Goal: Communication & Community: Answer question/provide support

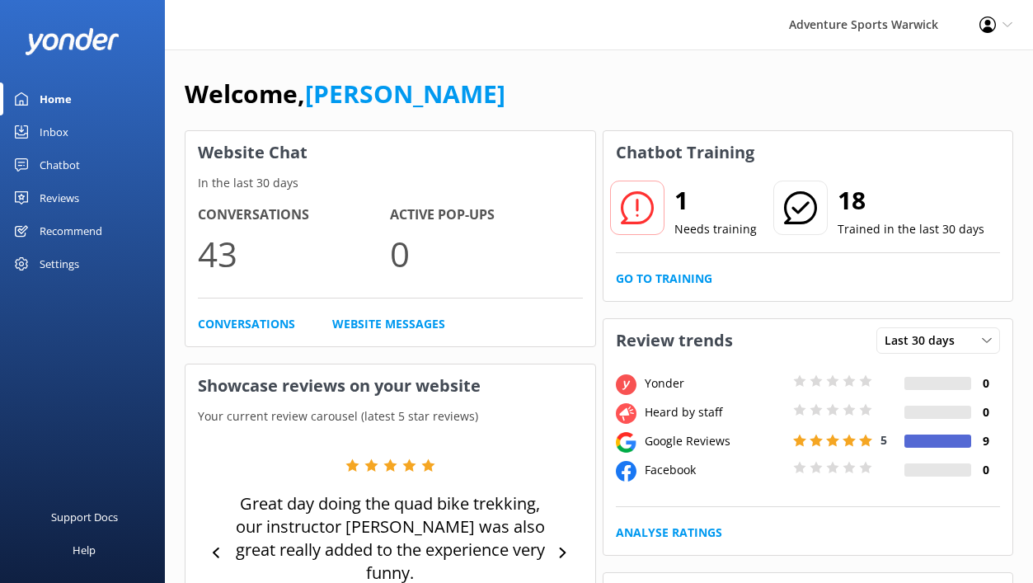
click at [56, 119] on div "Inbox" at bounding box center [54, 131] width 29 height 33
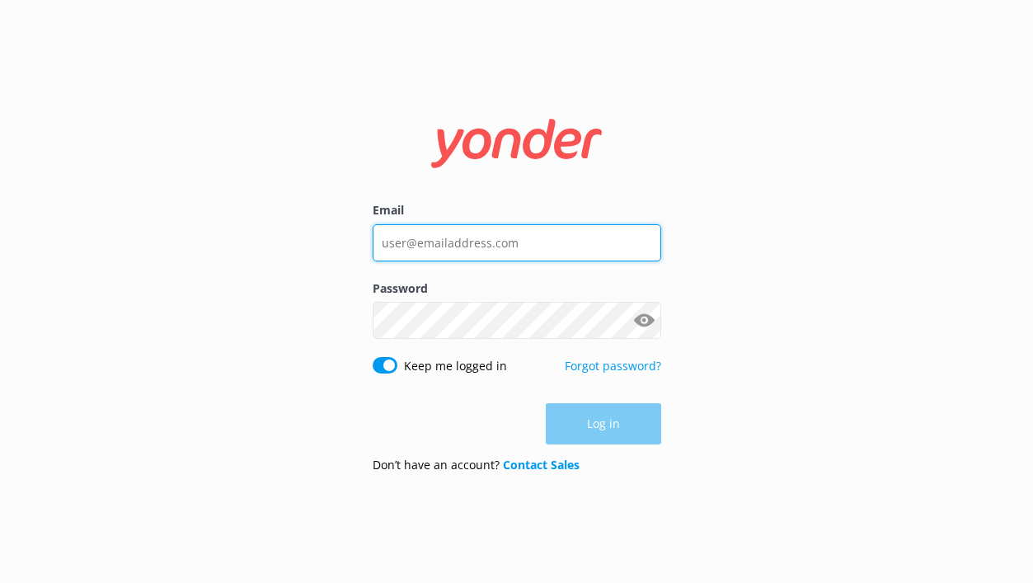
click at [419, 247] on input "Email" at bounding box center [517, 242] width 289 height 37
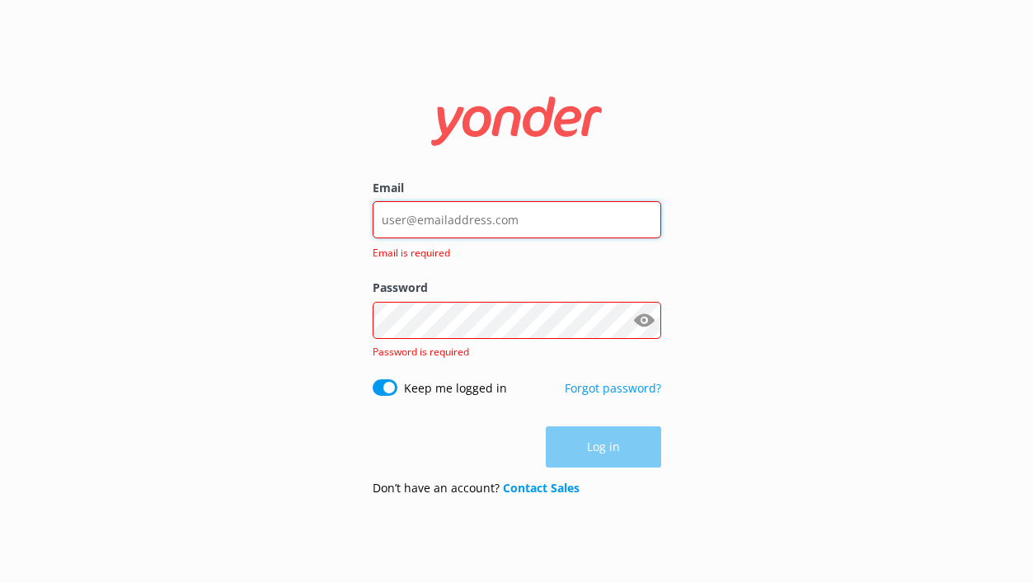
click at [513, 223] on input "Email" at bounding box center [517, 219] width 289 height 37
type input "[EMAIL_ADDRESS][DOMAIN_NAME]"
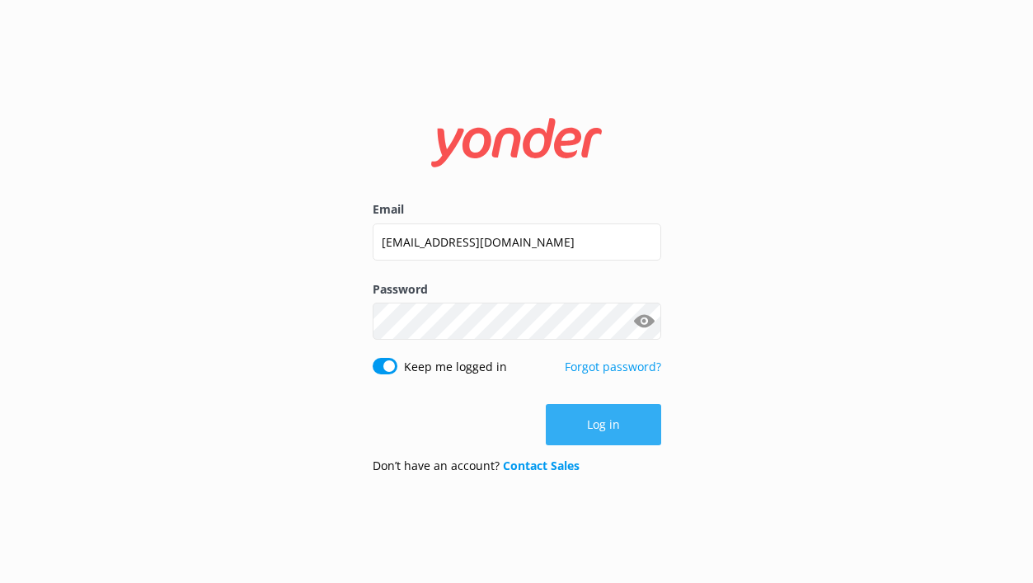
click at [608, 427] on button "Log in" at bounding box center [603, 424] width 115 height 41
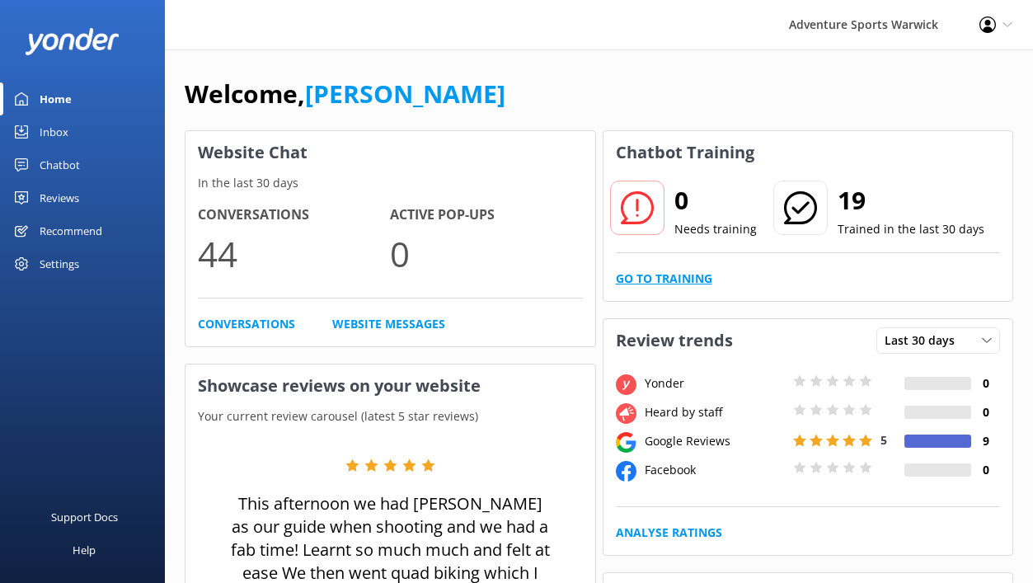
click at [679, 276] on link "Go to Training" at bounding box center [664, 279] width 96 height 18
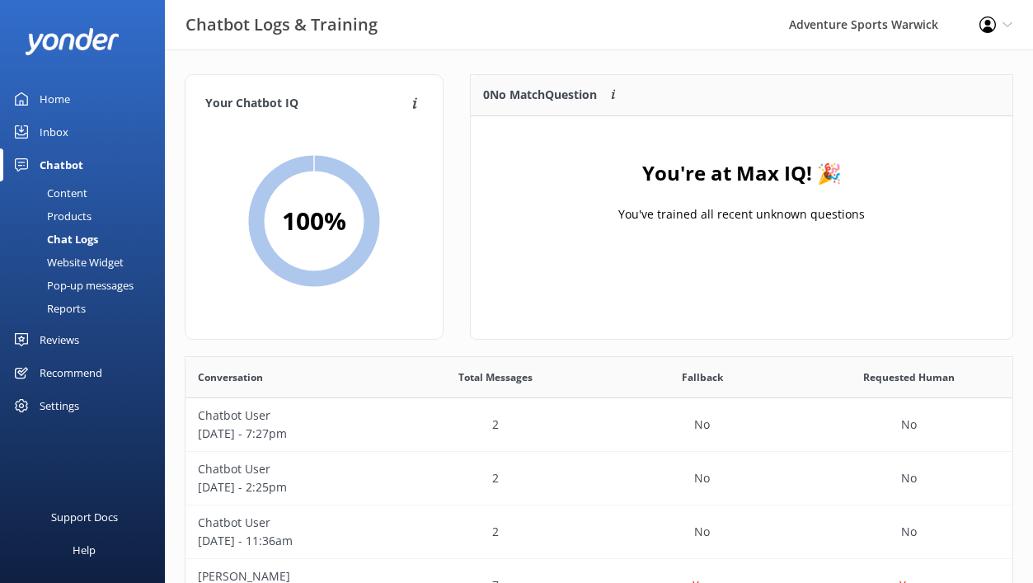
click at [65, 337] on div "Reviews" at bounding box center [60, 339] width 40 height 33
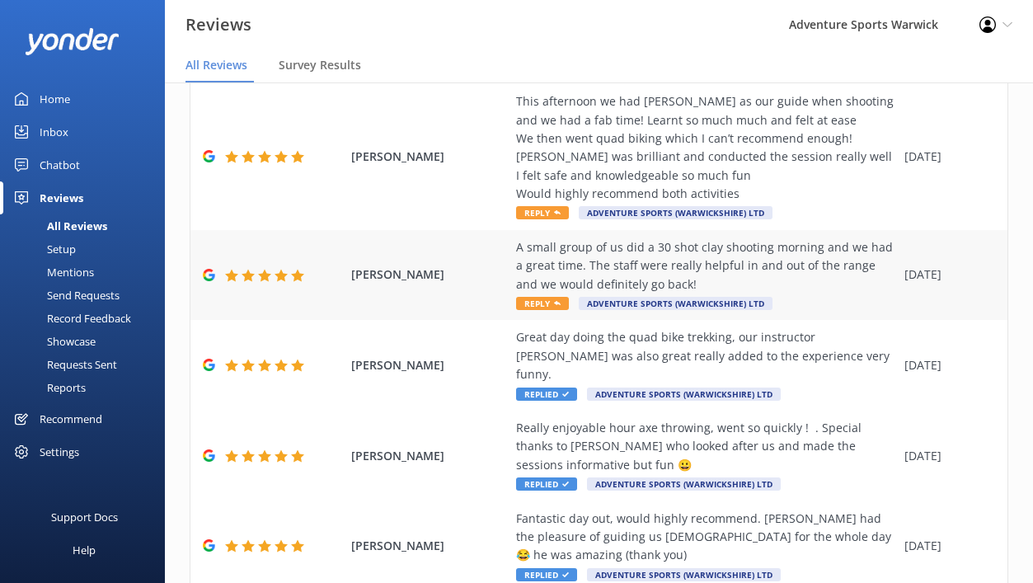
scroll to position [322, 0]
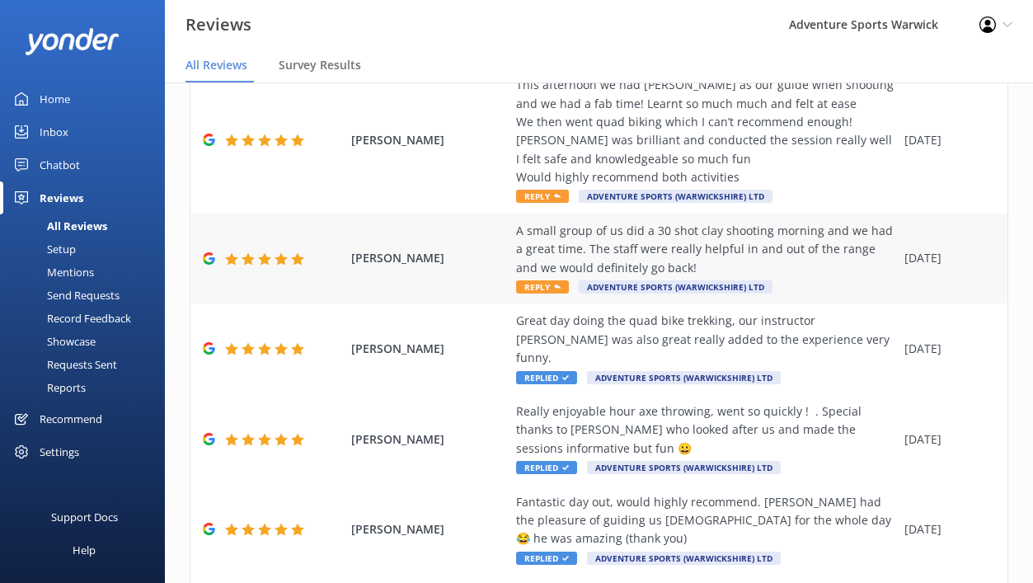
click at [534, 289] on span "Reply" at bounding box center [542, 286] width 53 height 13
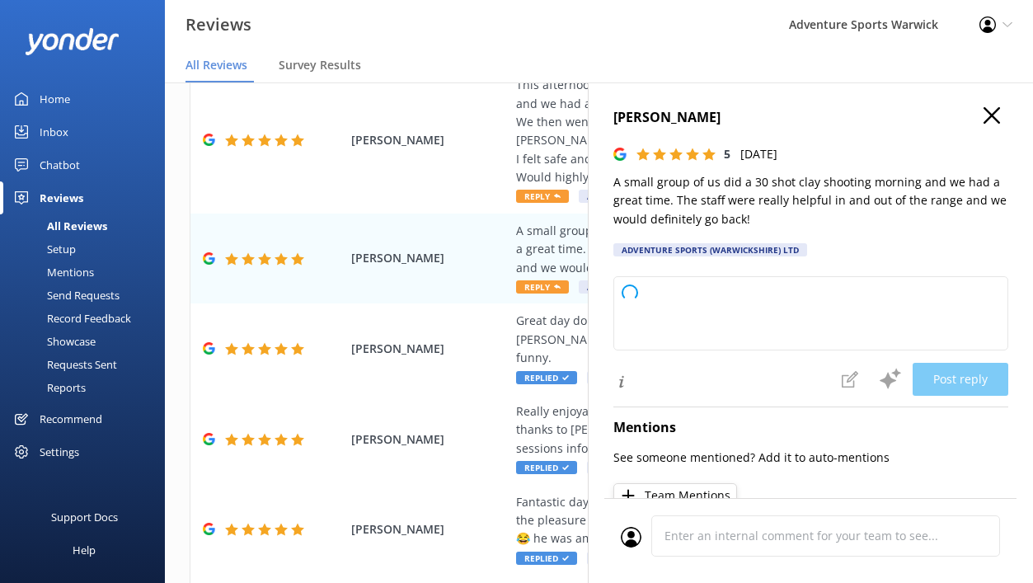
type textarea "Thank you so much for your wonderful review! We're thrilled to hear you and you…"
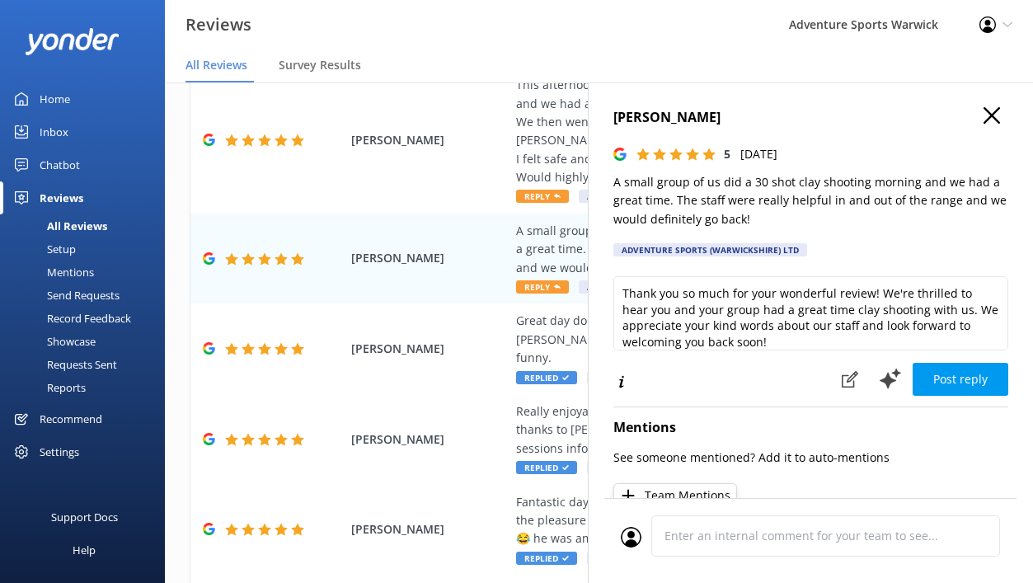
scroll to position [8, 0]
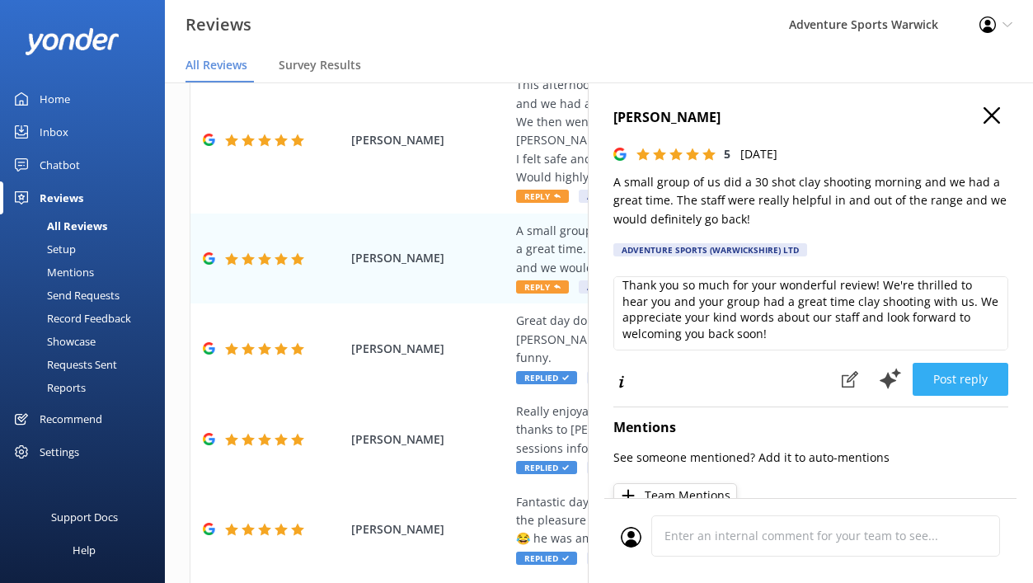
click at [956, 380] on button "Post reply" at bounding box center [961, 379] width 96 height 33
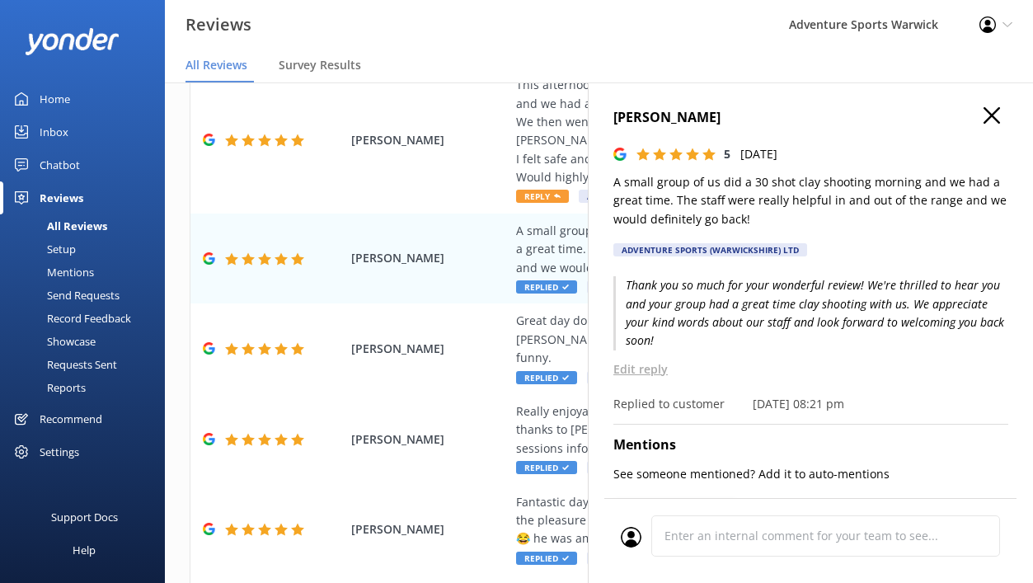
click at [994, 112] on use "button" at bounding box center [992, 115] width 16 height 16
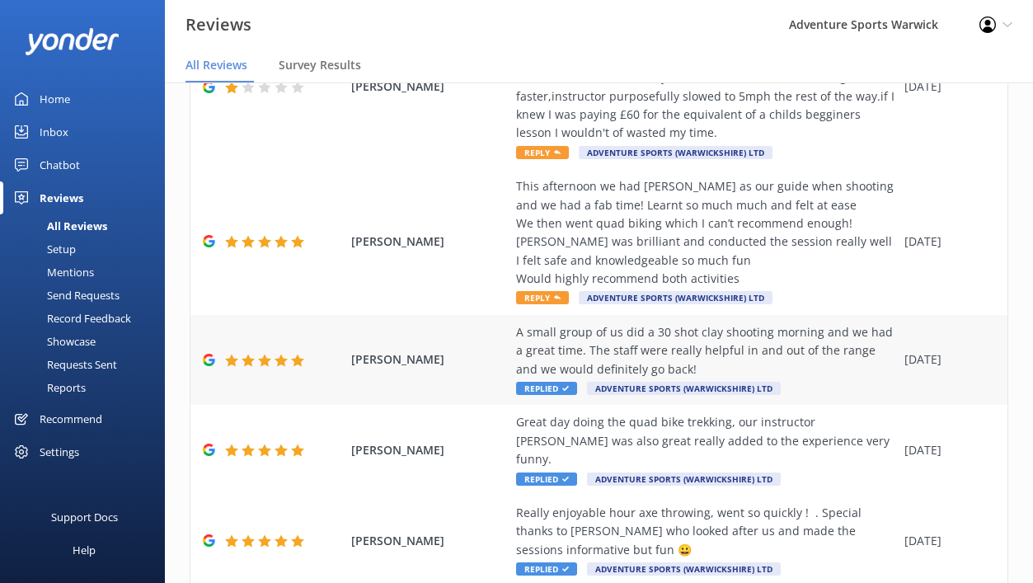
scroll to position [205, 0]
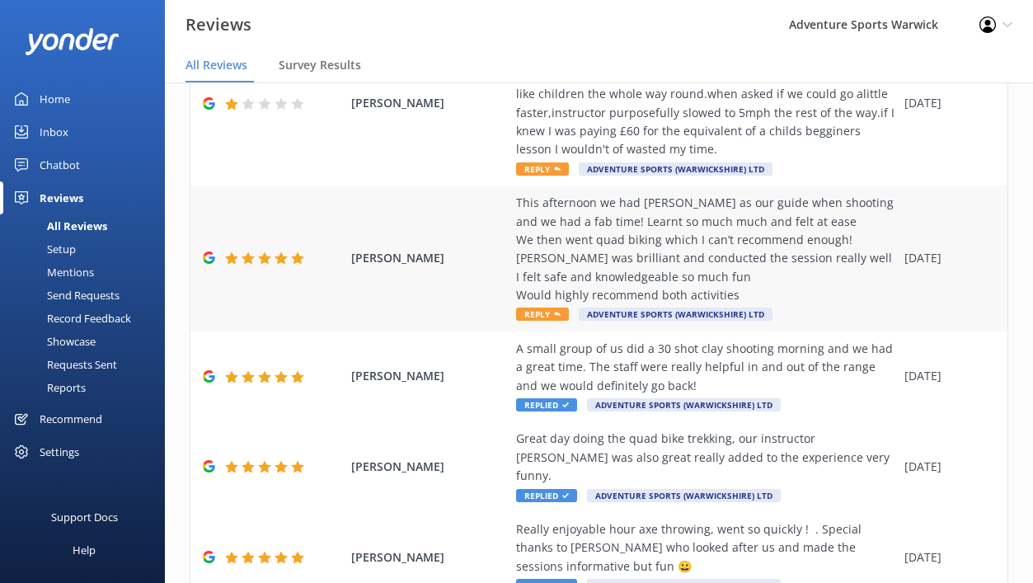
click at [545, 318] on span "Reply" at bounding box center [542, 314] width 53 height 13
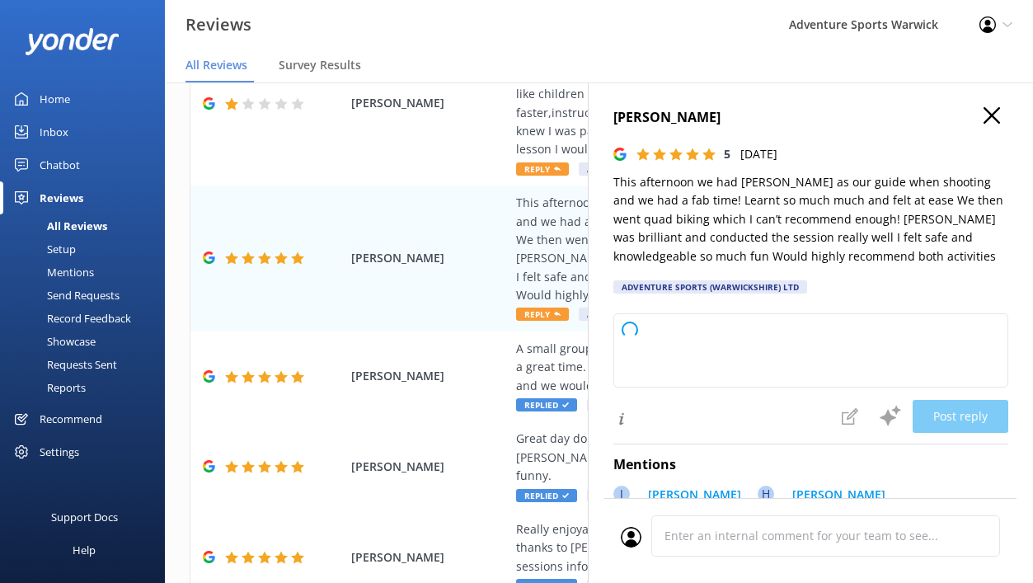
type textarea "Thank you so much for your wonderful feedback! We're delighted to hear you had …"
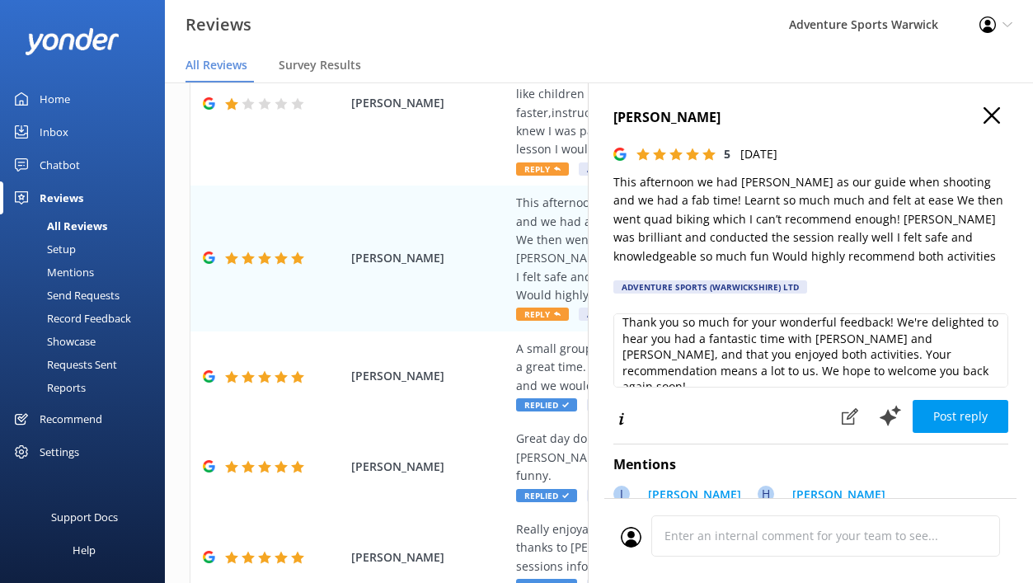
scroll to position [8, 0]
click at [967, 420] on button "Post reply" at bounding box center [961, 416] width 96 height 33
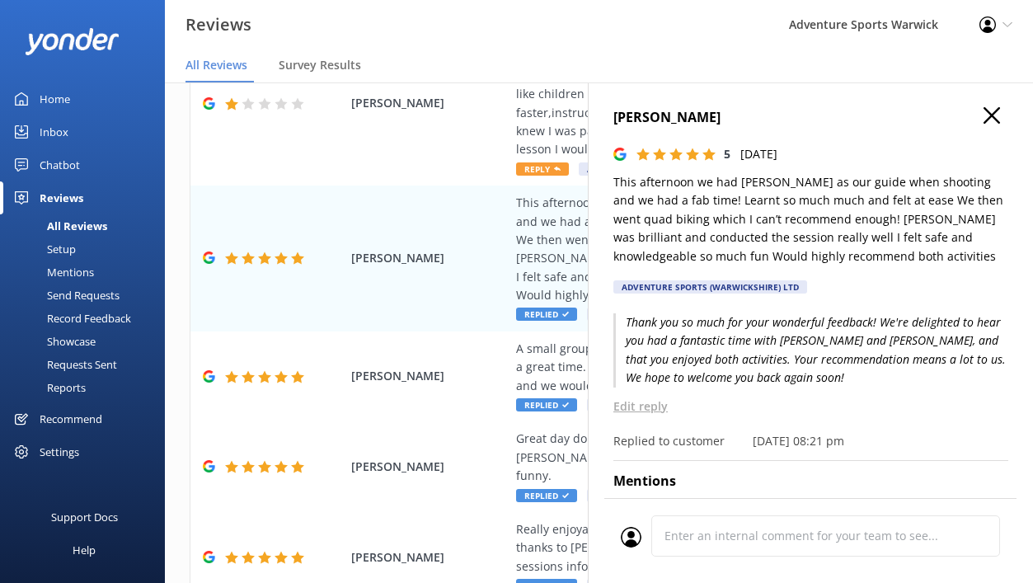
click at [987, 111] on use "button" at bounding box center [992, 115] width 16 height 16
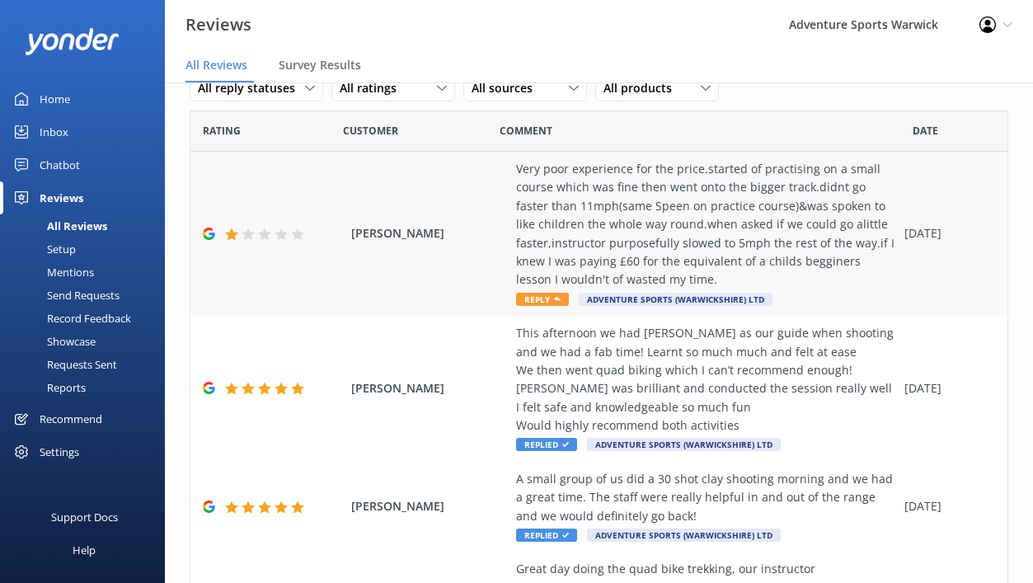
scroll to position [67, 0]
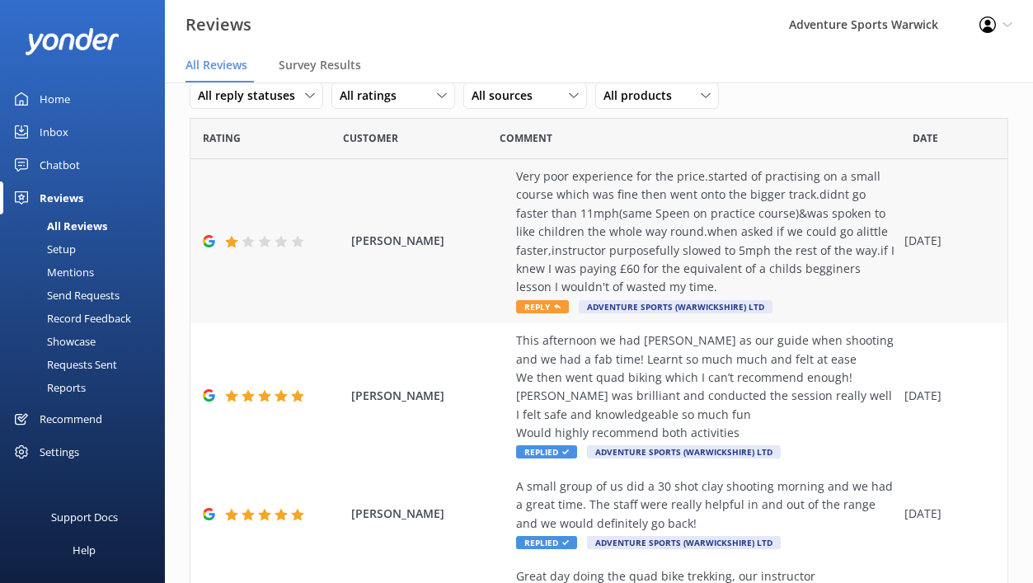
click at [519, 179] on div "Very poor experience for the price.started of practising on a small course whic…" at bounding box center [706, 231] width 380 height 129
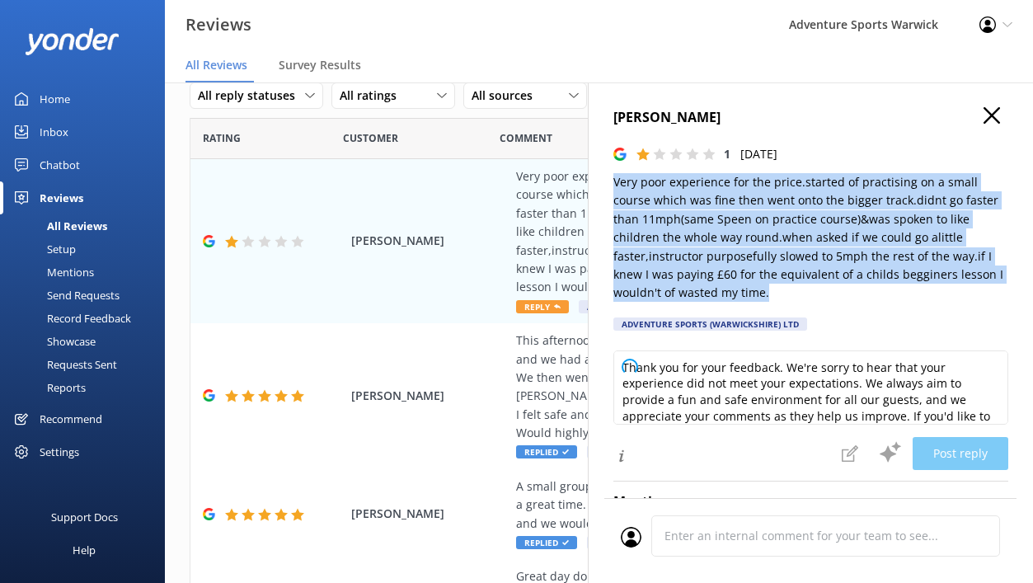
drag, startPoint x: 614, startPoint y: 182, endPoint x: 728, endPoint y: 289, distance: 157.0
click at [728, 289] on p "Very poor experience for the price.started of practising on a small course whic…" at bounding box center [811, 237] width 395 height 129
copy p "Very poor experience for the price.started of practising on a small course whic…"
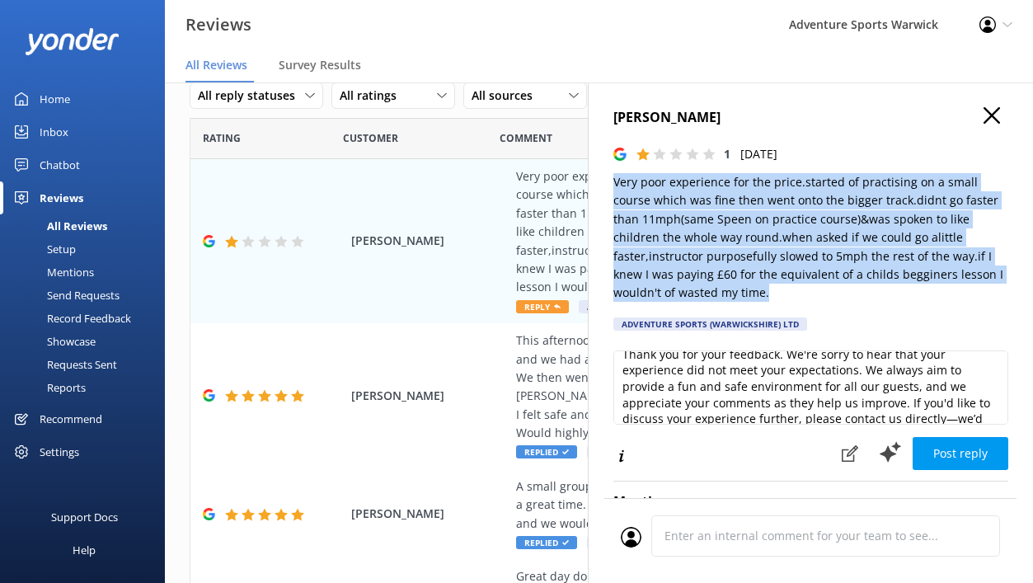
scroll to position [0, 0]
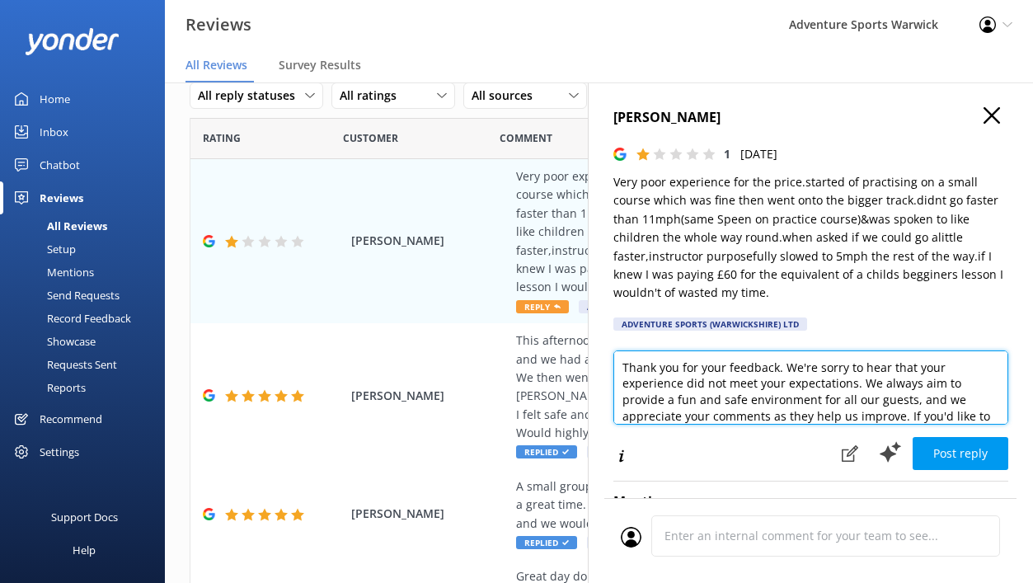
click at [788, 401] on textarea "Thank you for your feedback. We're sorry to hear that your experience did not m…" at bounding box center [811, 387] width 395 height 74
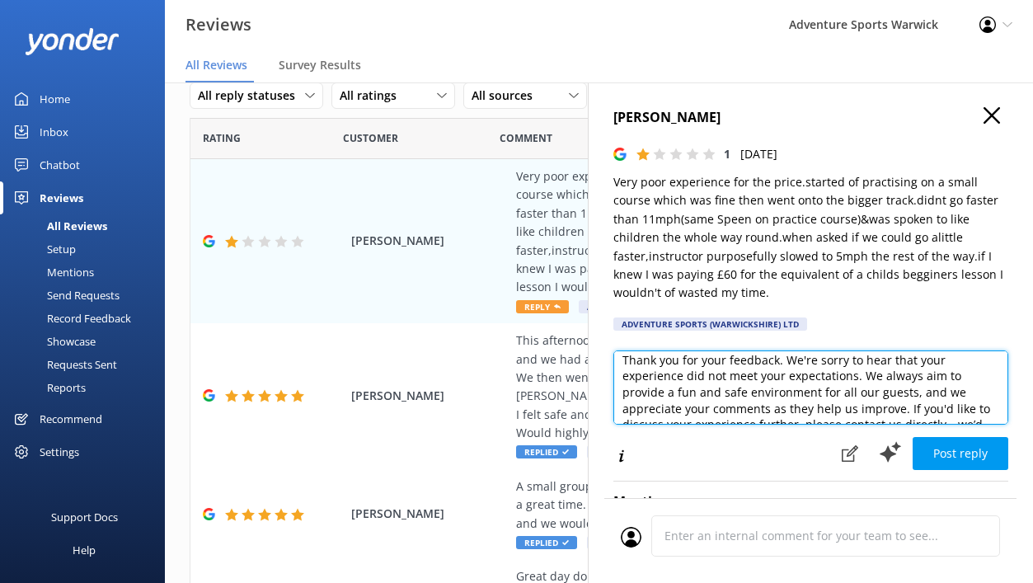
click at [816, 411] on textarea "Thank you for your feedback. We're sorry to hear that your experience did not m…" at bounding box center [811, 387] width 395 height 74
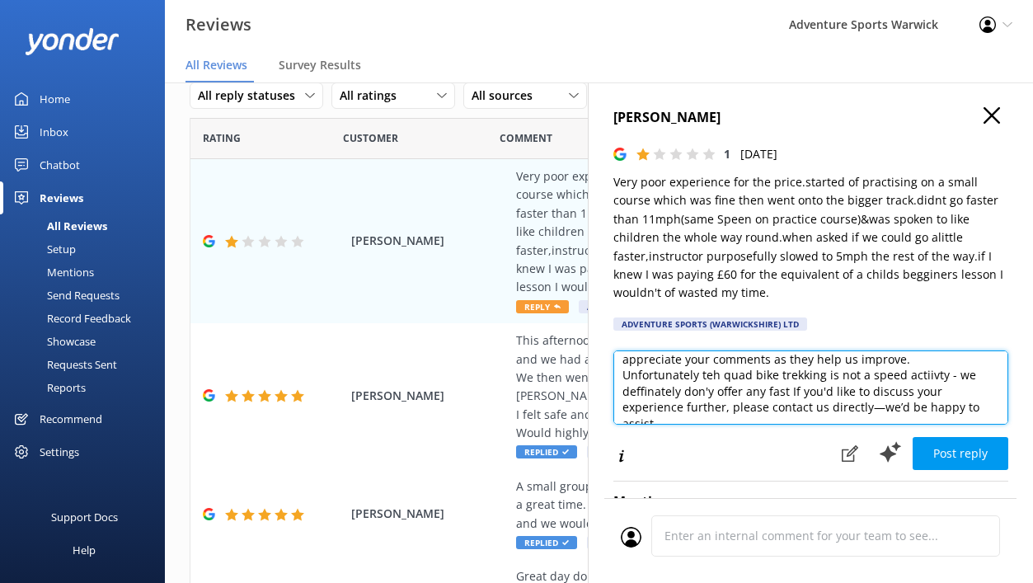
click at [710, 381] on textarea "Thank you for your feedback. We're sorry to hear that your experience did not m…" at bounding box center [811, 387] width 395 height 74
click at [640, 393] on textarea "Thank you for your feedback. We're sorry to hear that your experience did not m…" at bounding box center [811, 387] width 395 height 74
click at [708, 394] on textarea "Thank you for your feedback. We're sorry to hear that your experience did not m…" at bounding box center [811, 387] width 395 height 74
type textarea "Thank you for your feedback. We're sorry to hear that your experience did not m…"
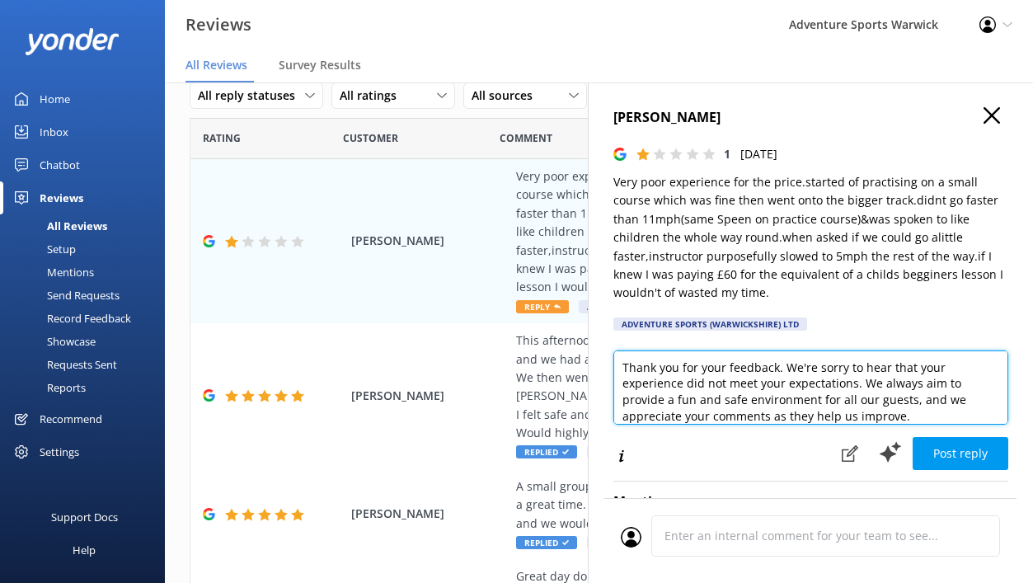
drag, startPoint x: 948, startPoint y: 407, endPoint x: 680, endPoint y: 330, distance: 279.6
click at [680, 330] on div "[PERSON_NAME] 1 [DATE] Very poor experience for the price.started of practising…" at bounding box center [810, 373] width 445 height 583
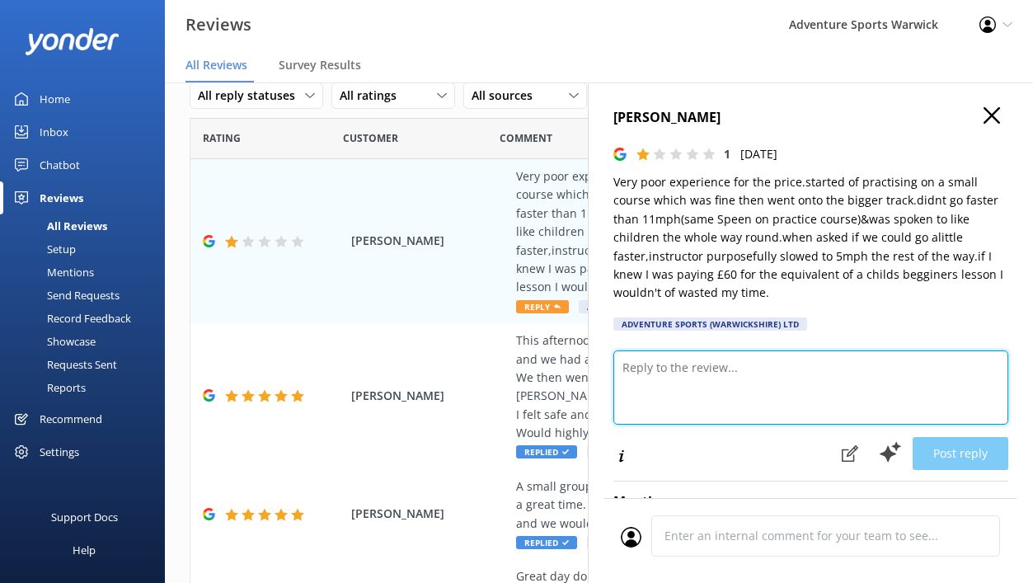
paste textarea "Thank you for your feedback. We’re sorry to hear that your quad bike experience…"
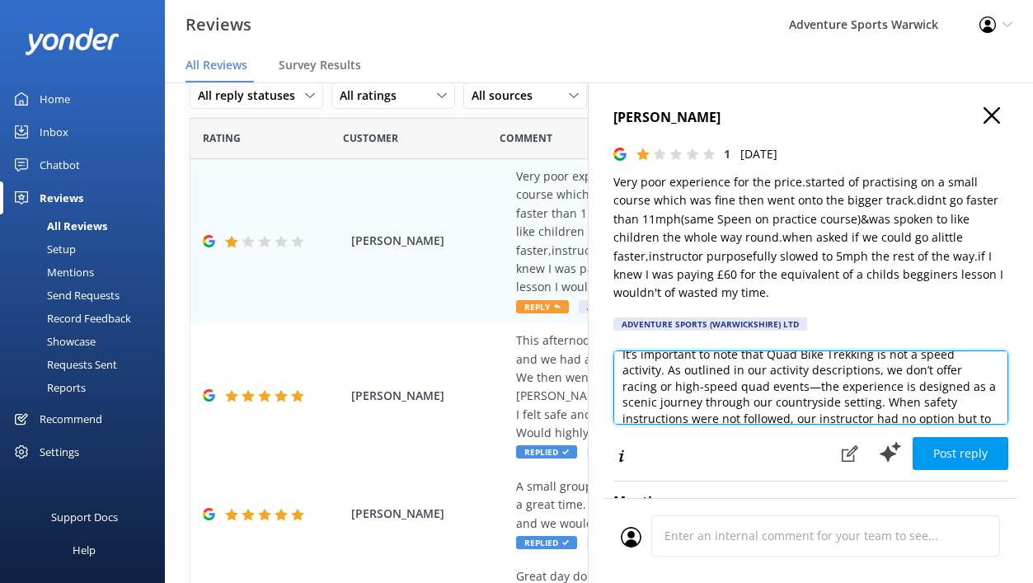
scroll to position [107, 0]
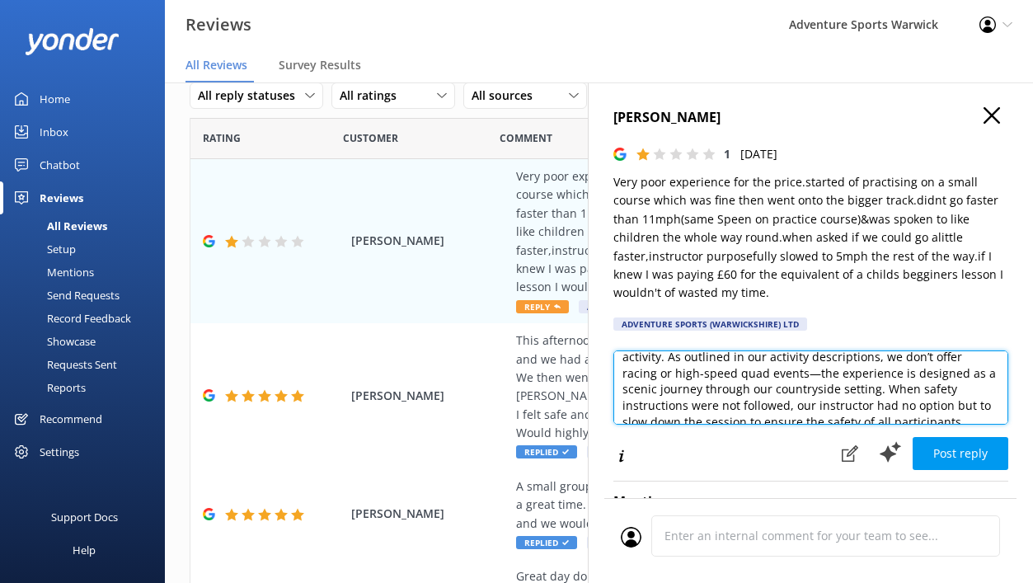
click at [736, 371] on textarea "Thank you for your feedback. We’re sorry to hear that your quad bike experience…" at bounding box center [811, 387] width 395 height 74
click at [934, 374] on textarea "Thank you for your feedback. We’re sorry to hear that your quad bike experience…" at bounding box center [811, 387] width 395 height 74
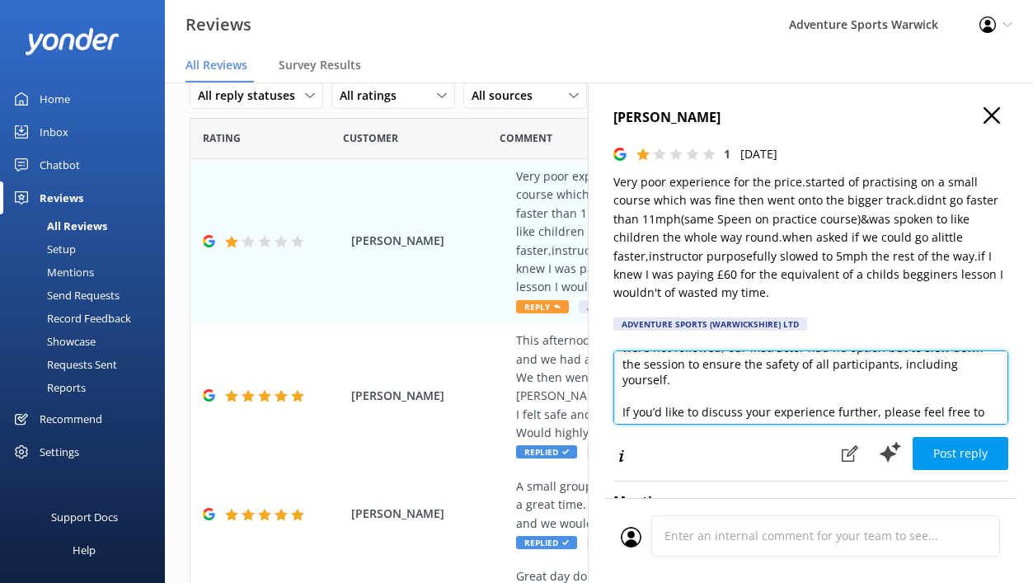
scroll to position [170, 0]
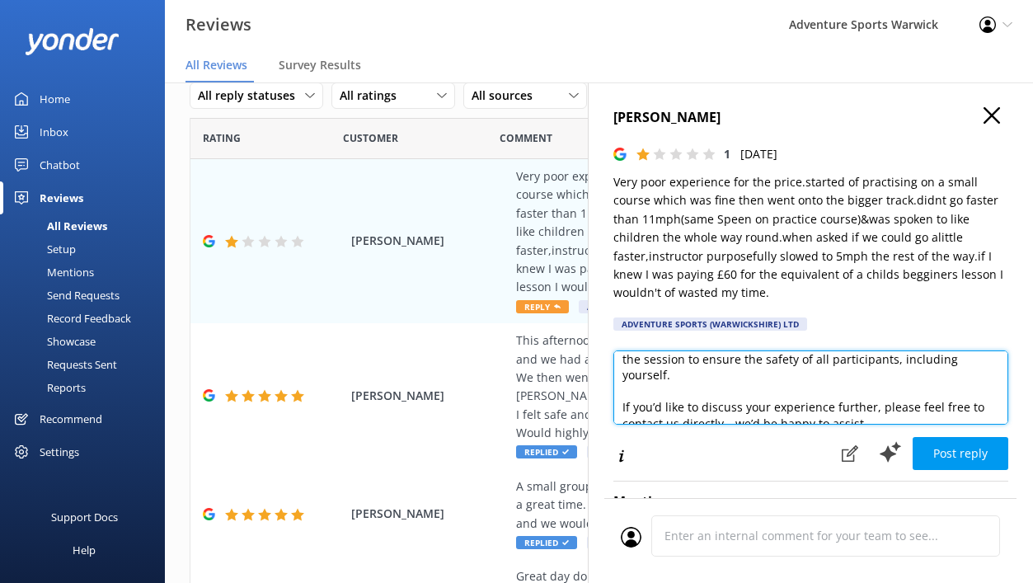
click at [733, 407] on textarea "Thank you for your feedback. We’re sorry to hear that your quad bike experience…" at bounding box center [811, 387] width 395 height 74
click at [716, 408] on textarea "Thank you for your feedback. We’re sorry to hear that your quad bike experience…" at bounding box center [811, 387] width 395 height 74
type textarea "Thank you for your feedback. We’re sorry to hear that your quad bike experience…"
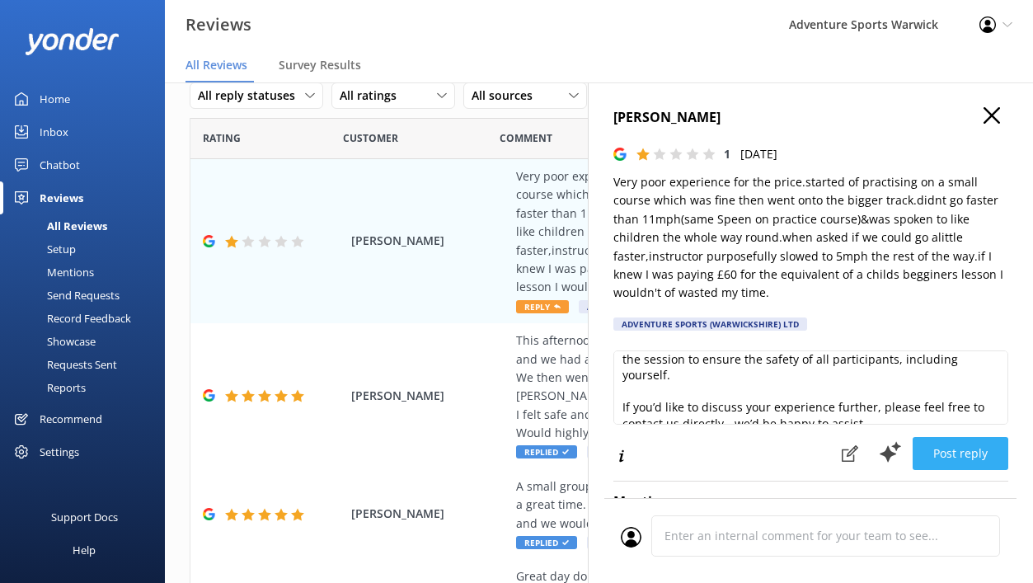
click at [953, 448] on button "Post reply" at bounding box center [961, 453] width 96 height 33
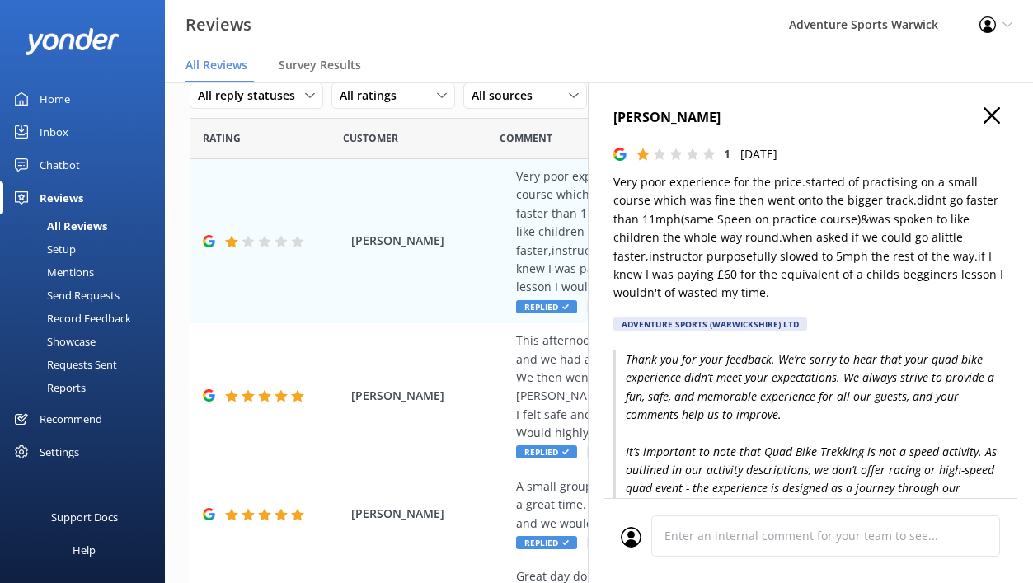
click at [1000, 107] on icon "button" at bounding box center [992, 115] width 16 height 16
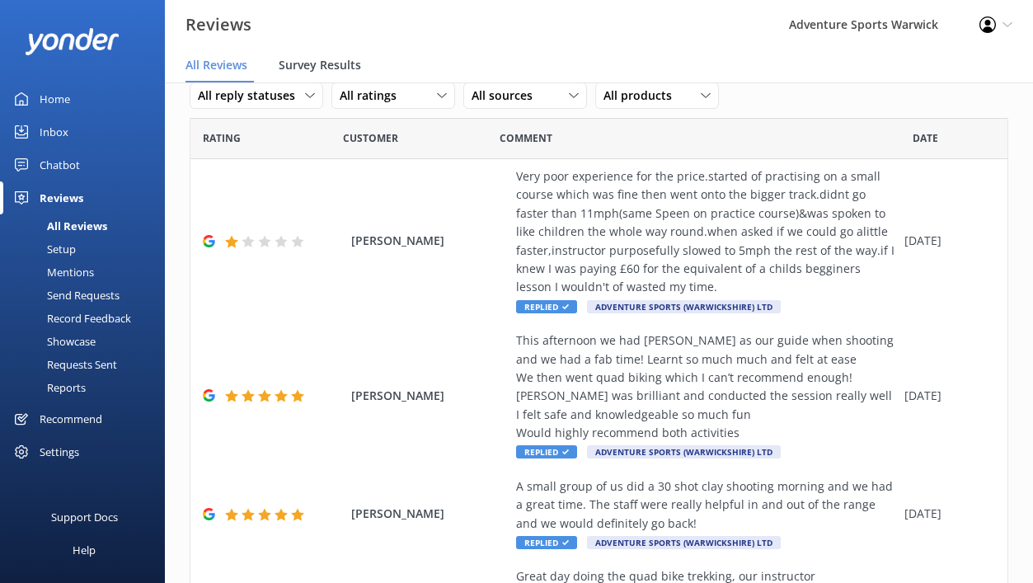
click at [323, 58] on span "Survey Results" at bounding box center [320, 65] width 82 height 16
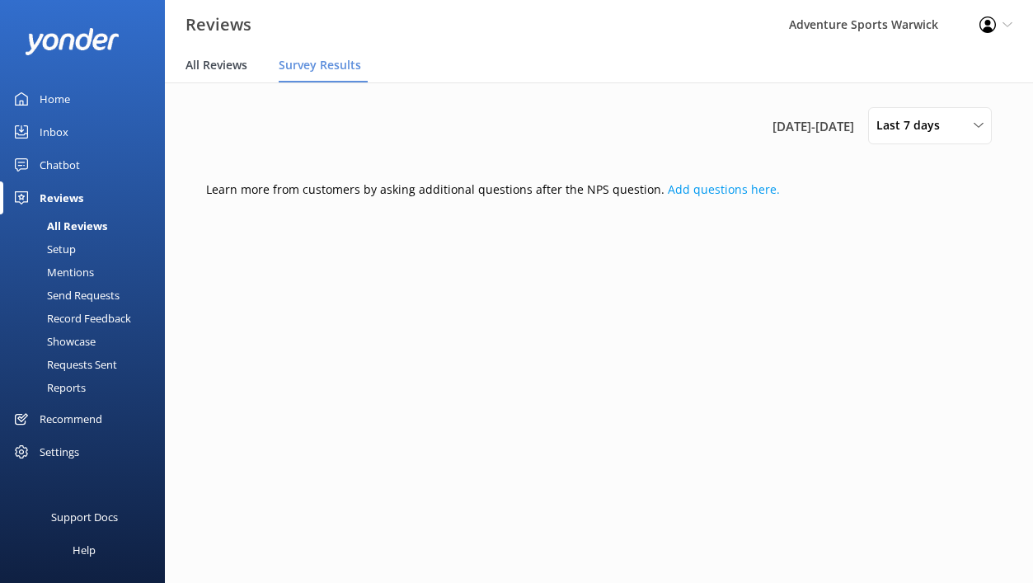
click at [214, 67] on span "All Reviews" at bounding box center [217, 65] width 62 height 16
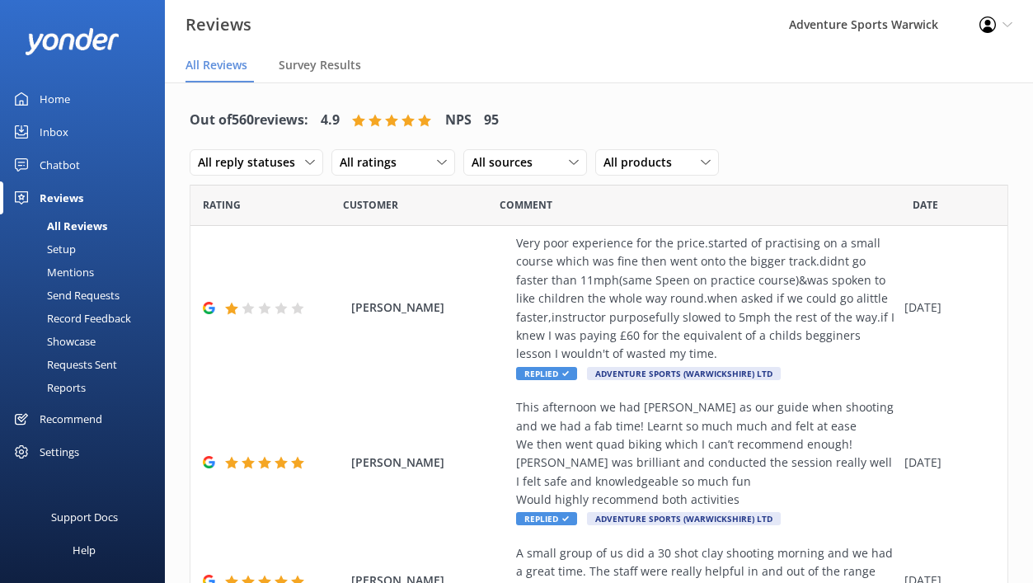
click at [62, 163] on div "Chatbot" at bounding box center [60, 164] width 40 height 33
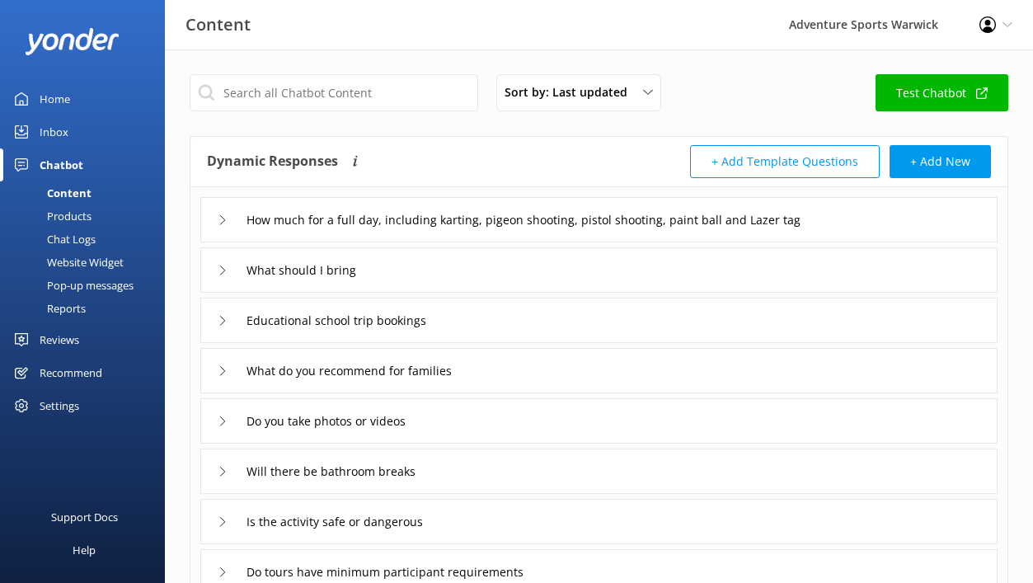
click at [63, 101] on div "Home" at bounding box center [55, 98] width 31 height 33
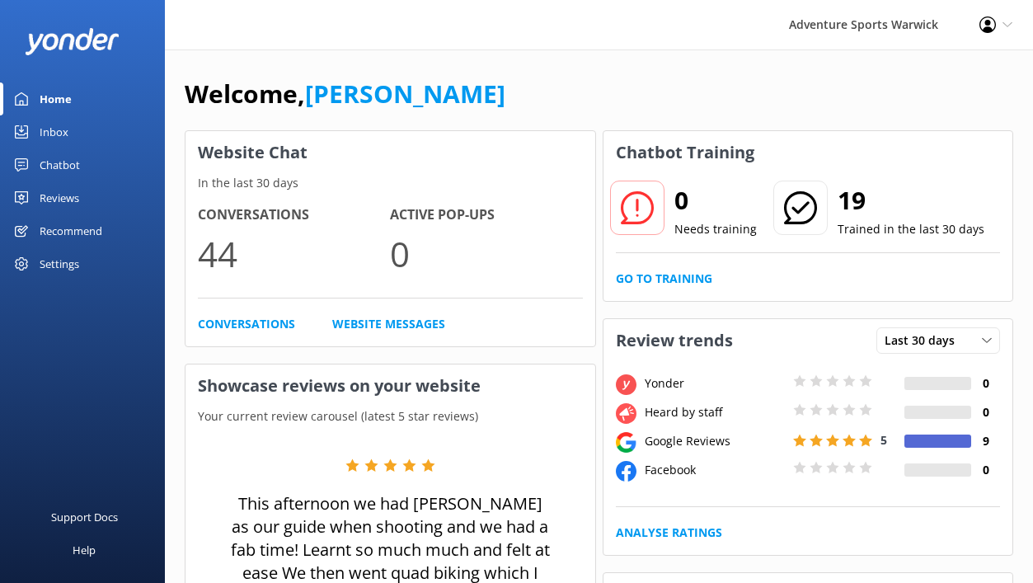
click at [64, 209] on div "Reviews" at bounding box center [60, 197] width 40 height 33
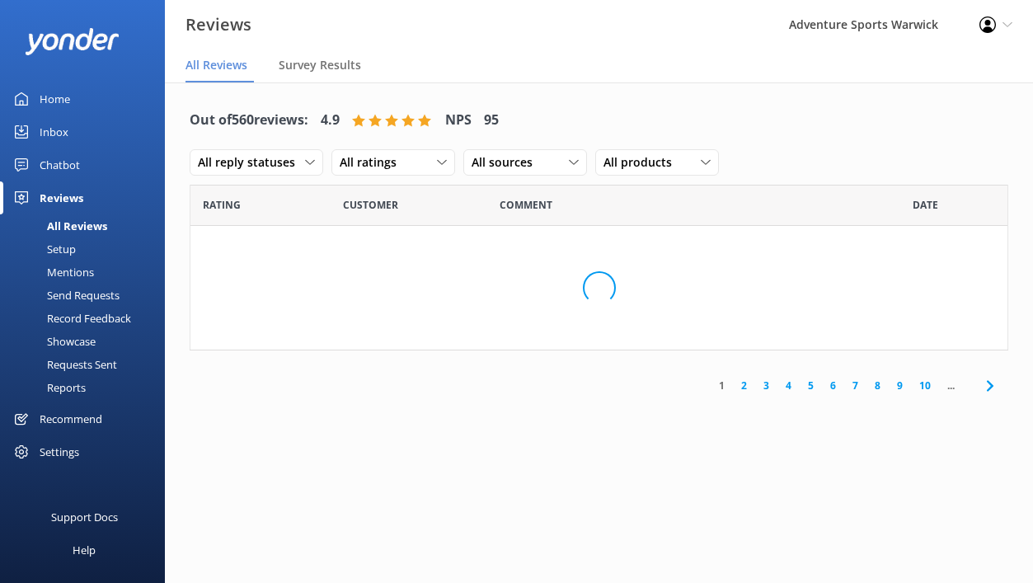
click at [64, 209] on div "Reviews" at bounding box center [62, 197] width 44 height 33
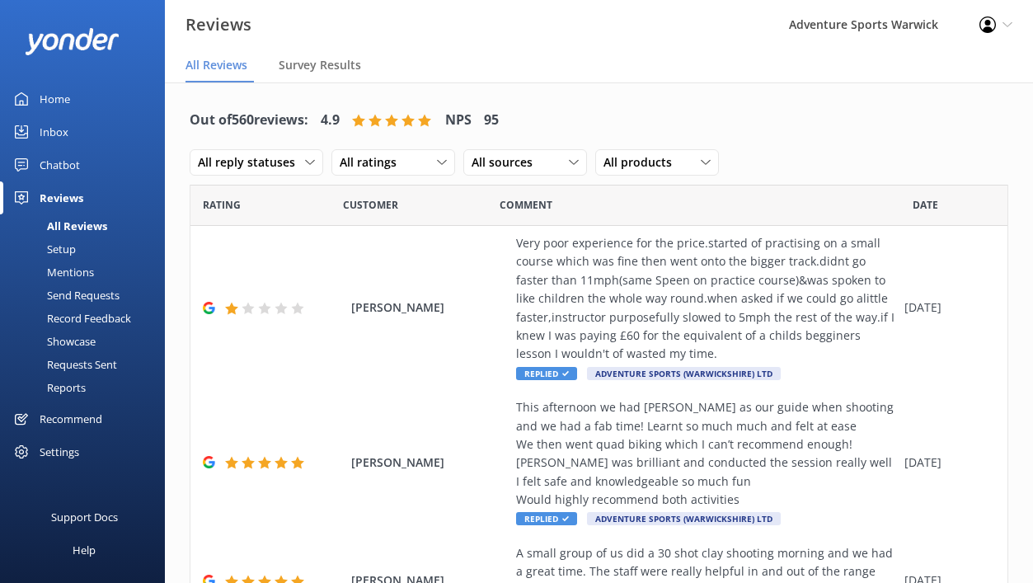
click at [45, 95] on div "Home" at bounding box center [55, 98] width 31 height 33
